Goal: Information Seeking & Learning: Learn about a topic

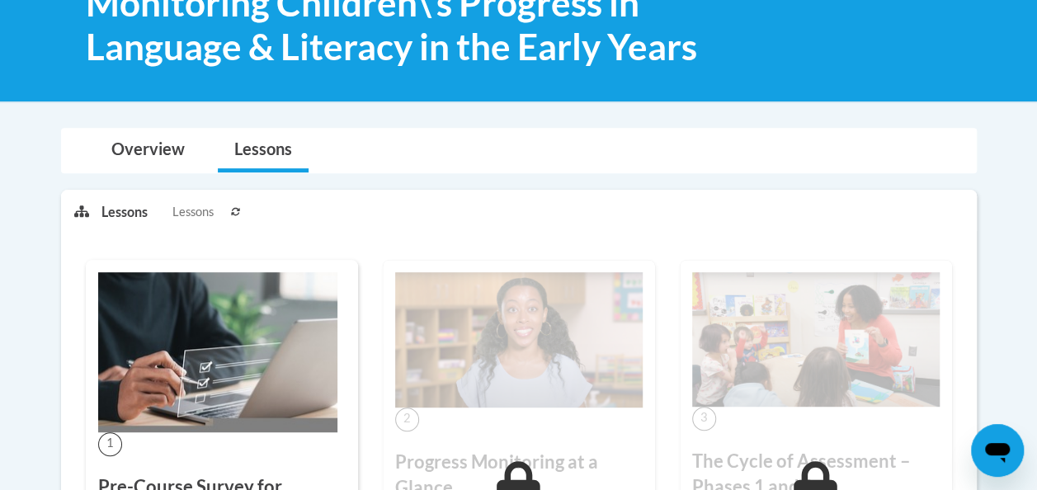
scroll to position [281, 0]
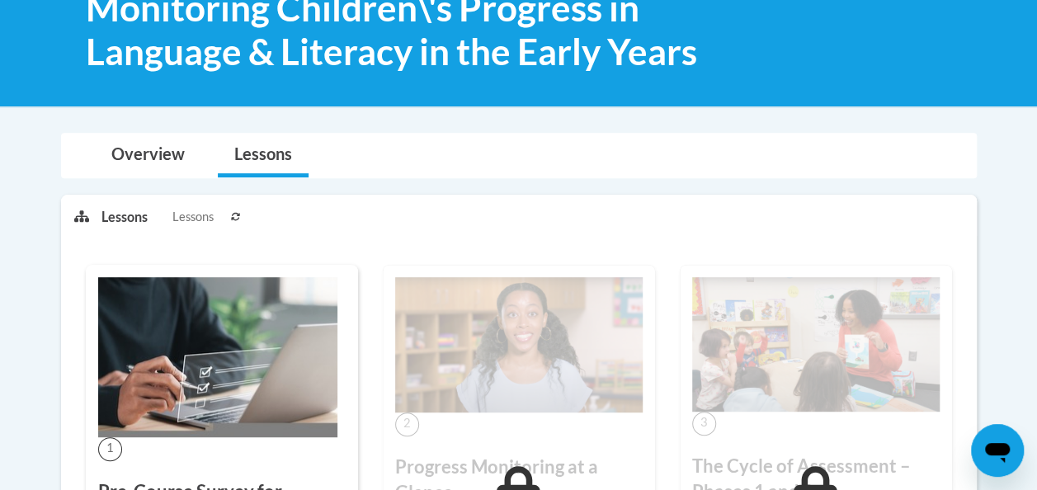
drag, startPoint x: 1035, startPoint y: 103, endPoint x: 1043, endPoint y: 106, distance: 8.6
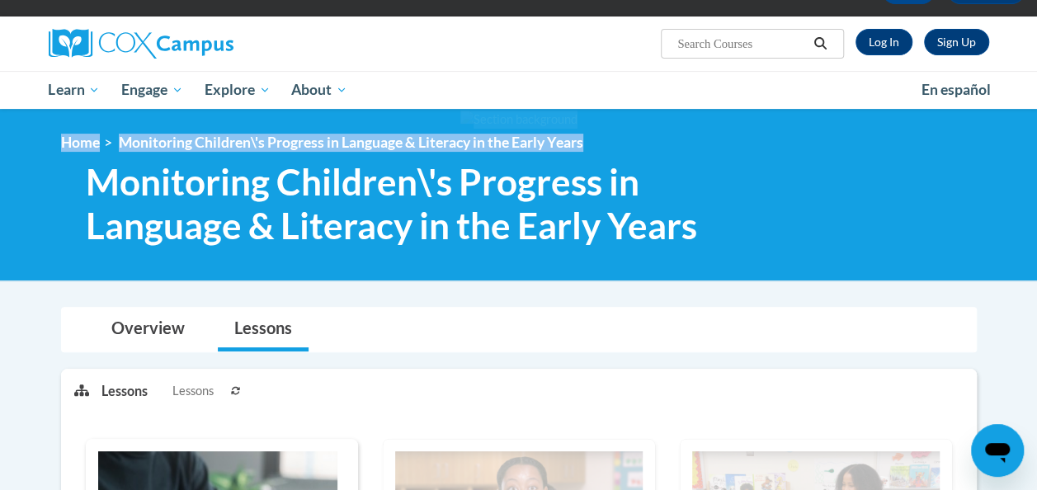
scroll to position [95, 0]
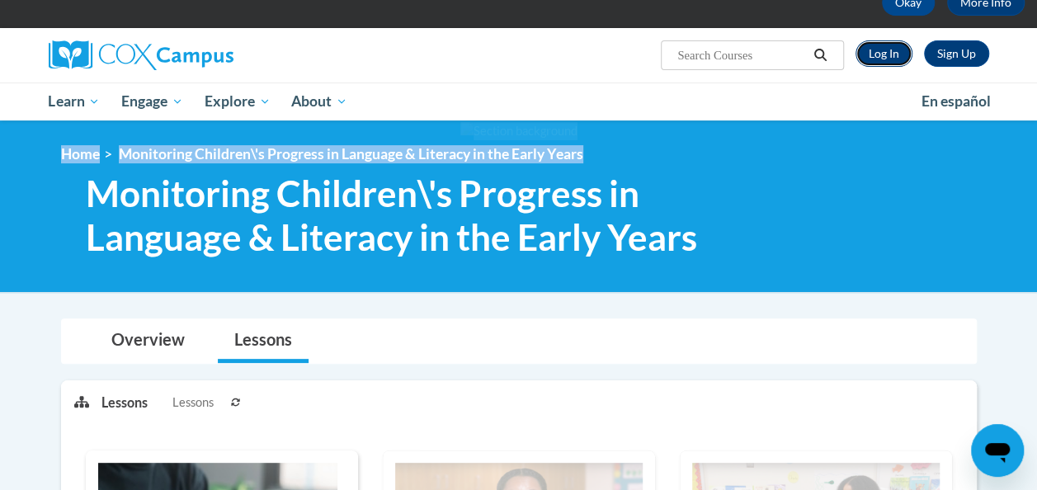
click at [879, 50] on link "Log In" at bounding box center [884, 53] width 57 height 26
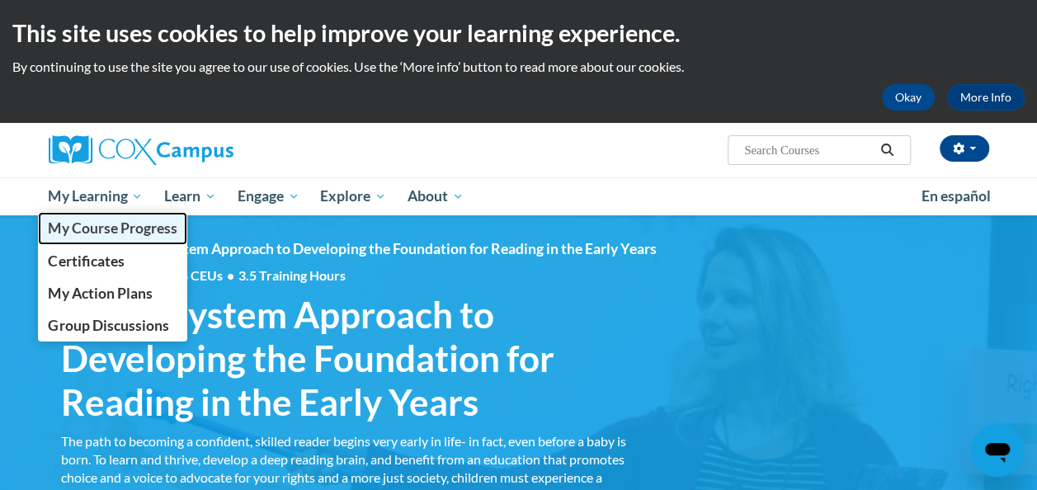
click at [84, 229] on span "My Course Progress" at bounding box center [112, 228] width 129 height 17
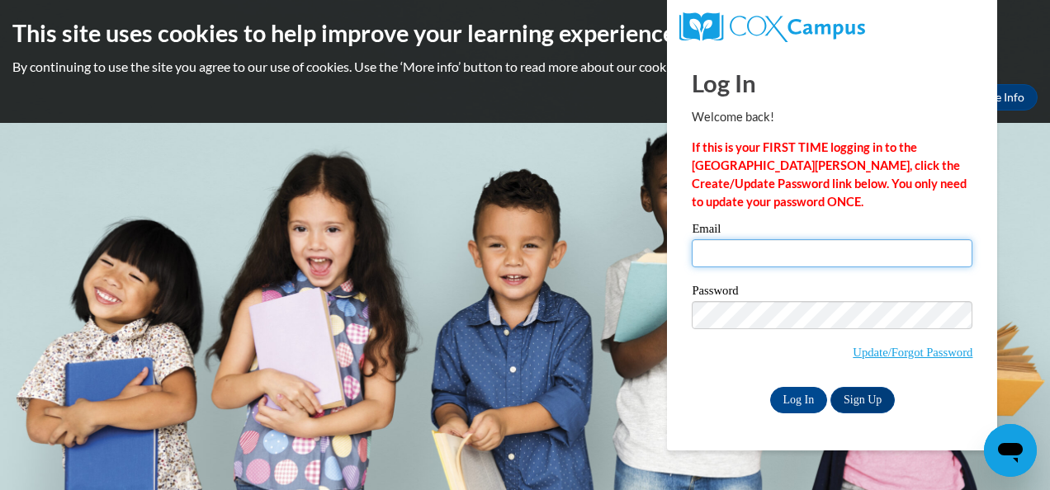
click at [706, 243] on input "Email" at bounding box center [832, 253] width 281 height 28
type input "krolina18@hotmail.com"
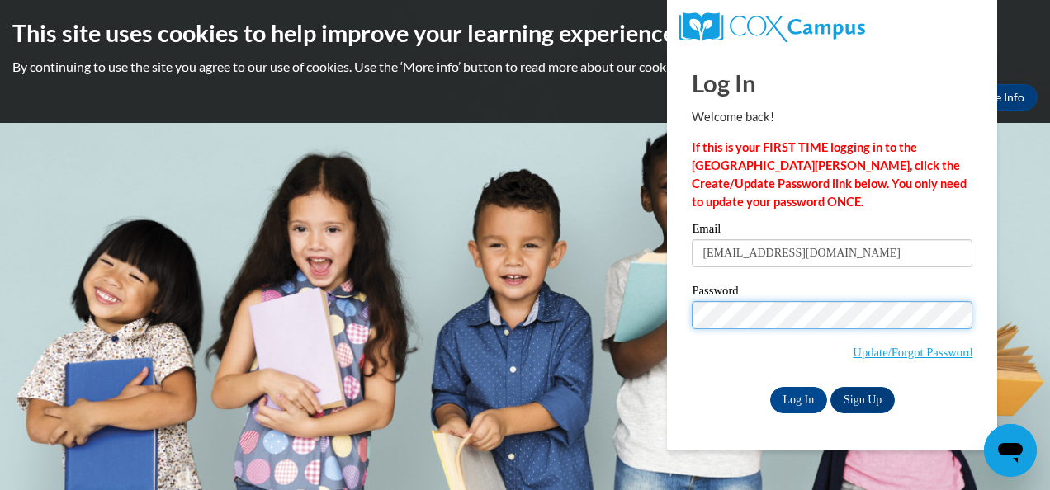
click at [770, 387] on input "Log In" at bounding box center [799, 400] width 58 height 26
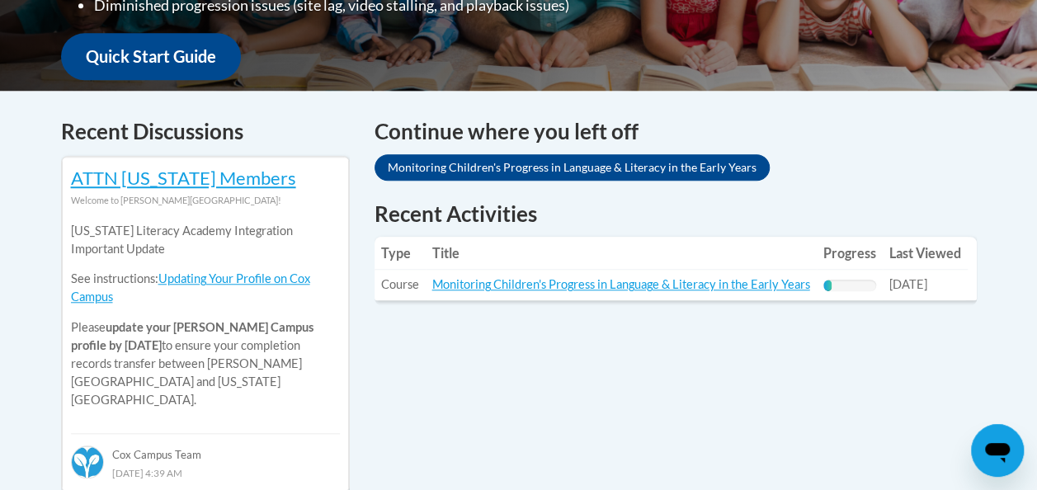
scroll to position [631, 0]
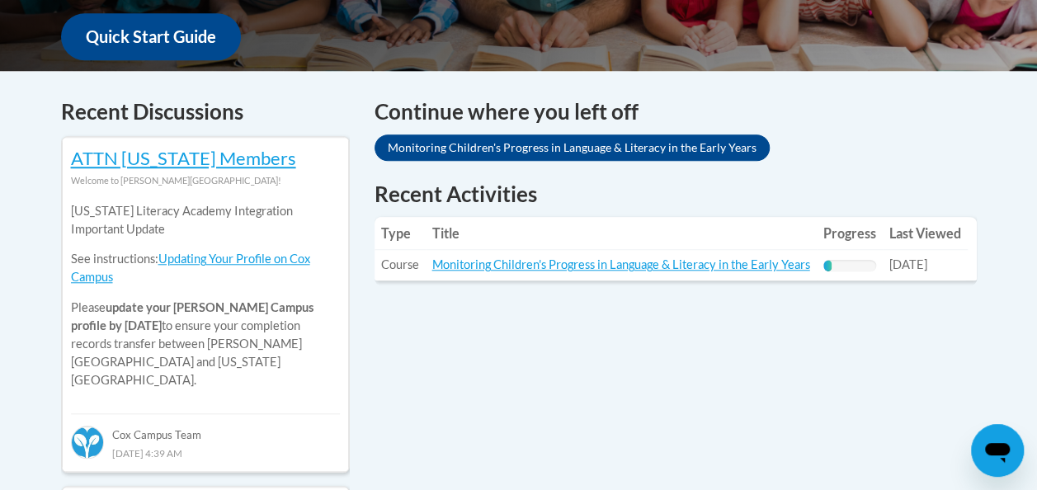
click at [705, 273] on td "Title: Monitoring Children's Progress in Language & Literacy in the Early Years" at bounding box center [621, 265] width 391 height 31
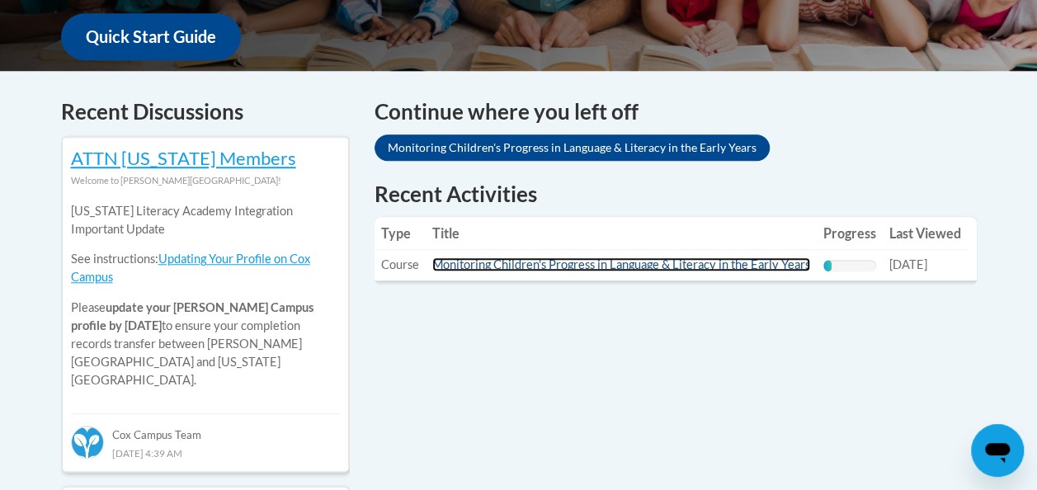
click at [708, 263] on link "Monitoring Children's Progress in Language & Literacy in the Early Years" at bounding box center [621, 265] width 378 height 14
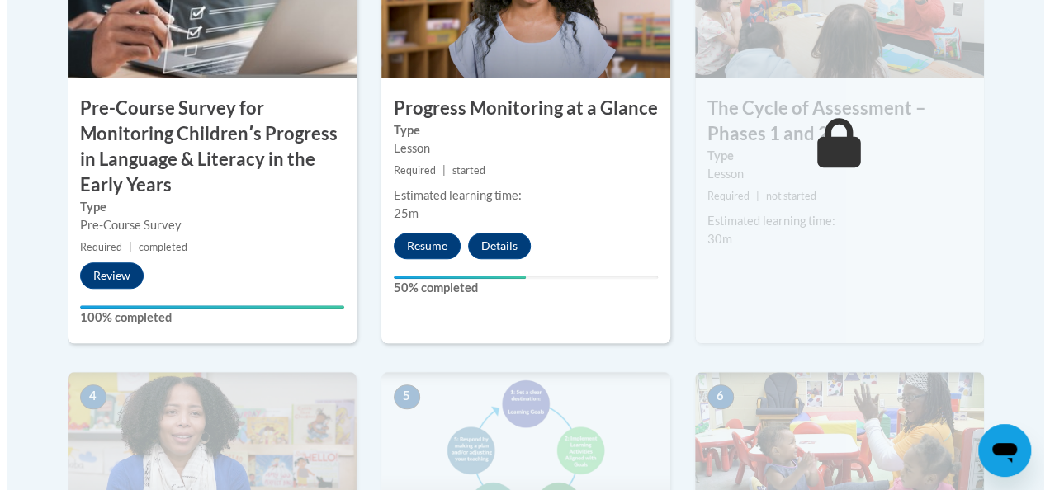
scroll to position [708, 0]
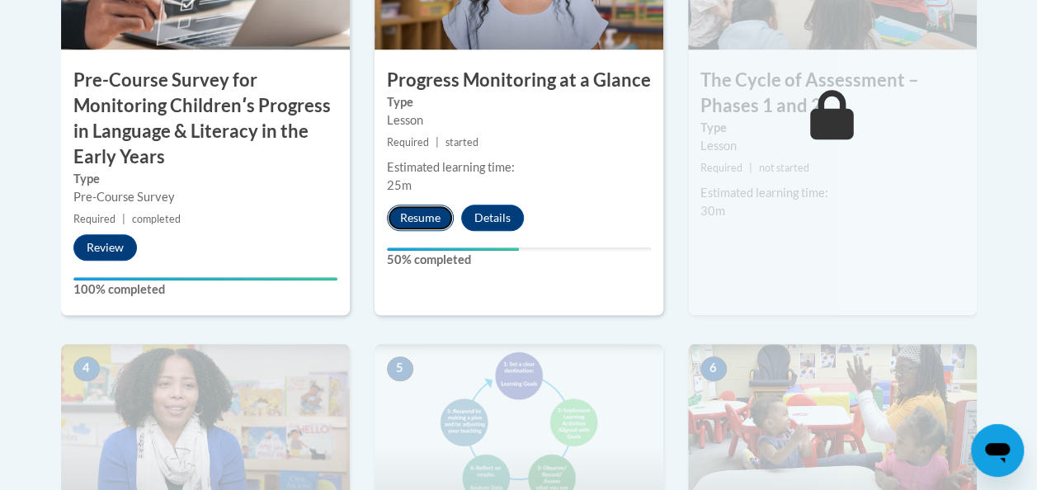
click at [425, 218] on button "Resume" at bounding box center [420, 218] width 67 height 26
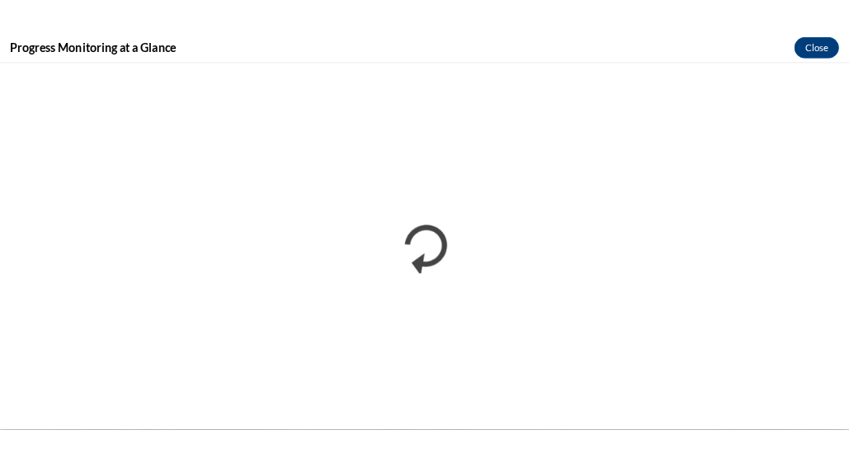
scroll to position [0, 0]
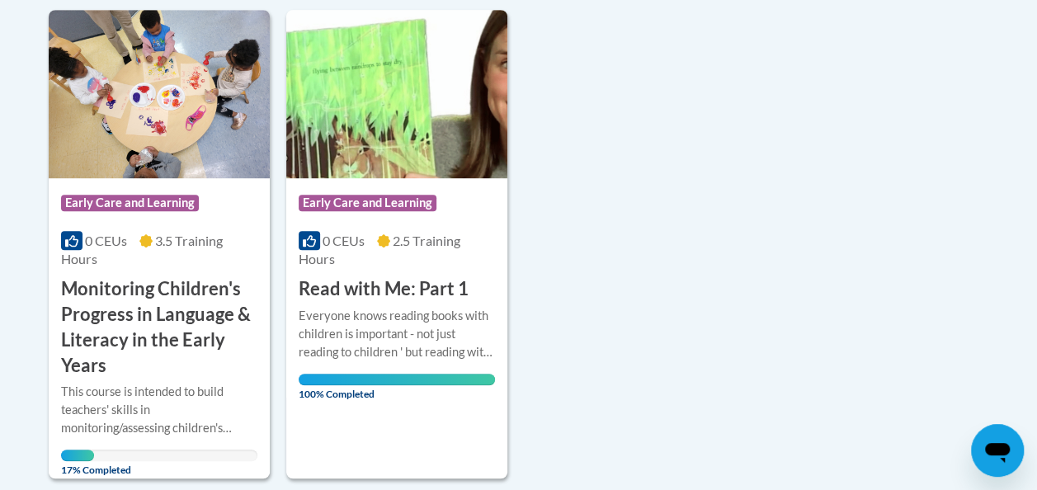
scroll to position [417, 0]
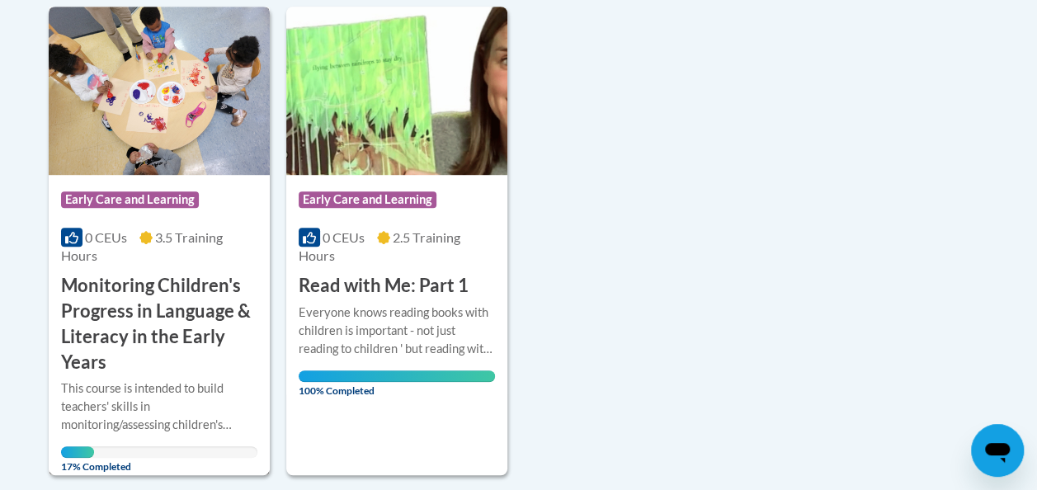
click at [153, 131] on img at bounding box center [159, 91] width 221 height 168
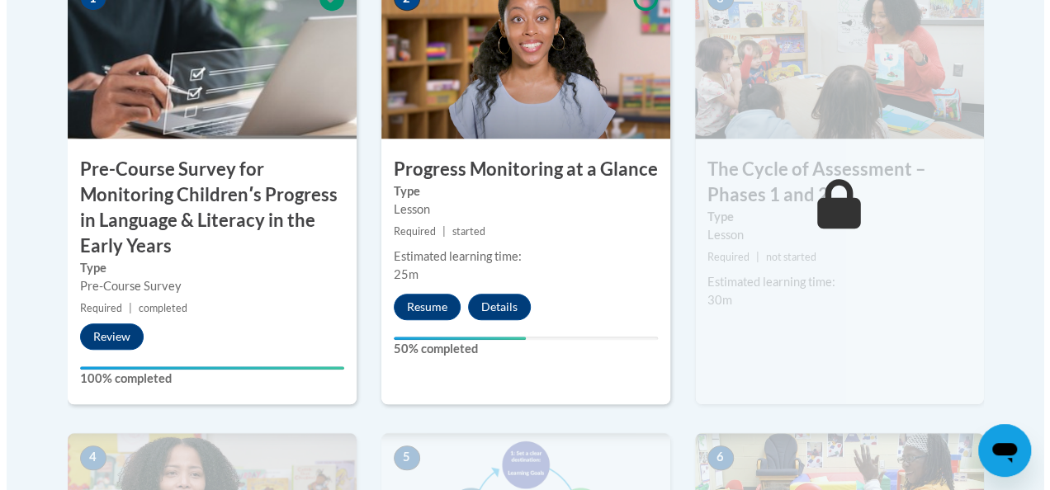
scroll to position [617, 0]
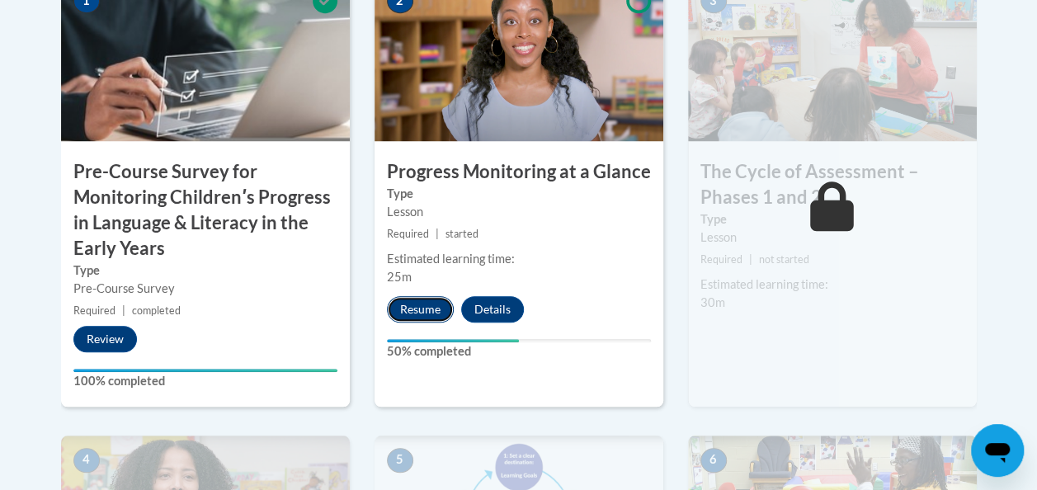
click at [418, 304] on button "Resume" at bounding box center [420, 309] width 67 height 26
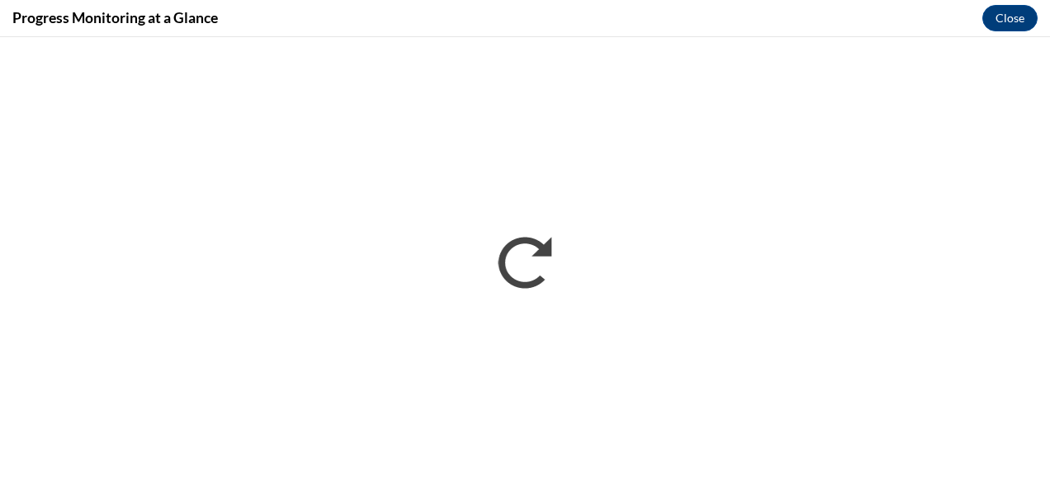
scroll to position [0, 0]
